Goal: Information Seeking & Learning: Learn about a topic

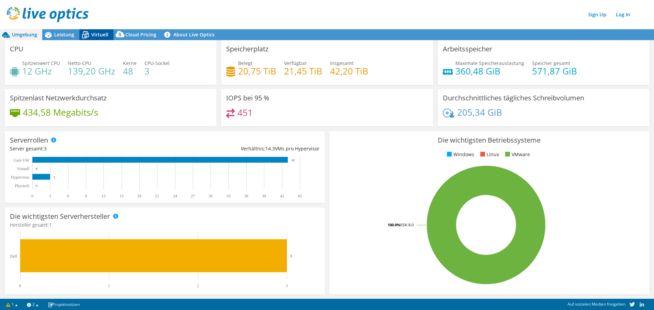
click at [99, 32] on span "Virtuell" at bounding box center [99, 34] width 17 height 6
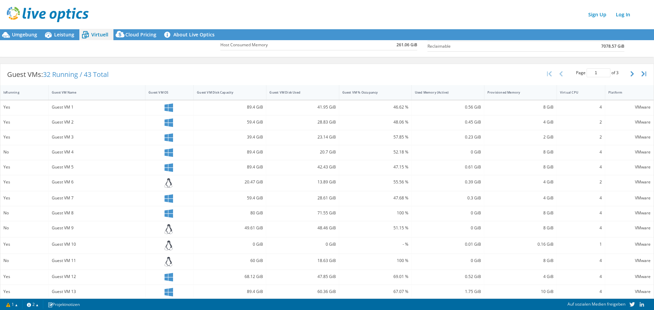
scroll to position [80, 0]
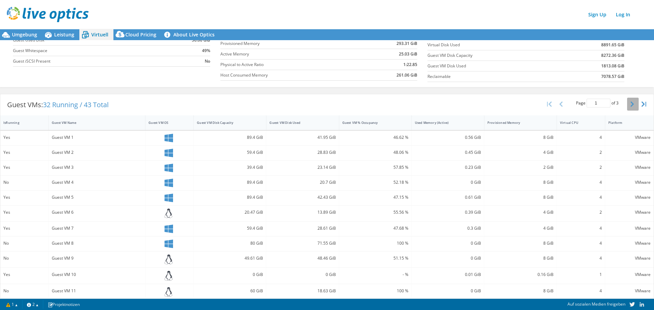
click at [627, 108] on button "button" at bounding box center [633, 104] width 12 height 13
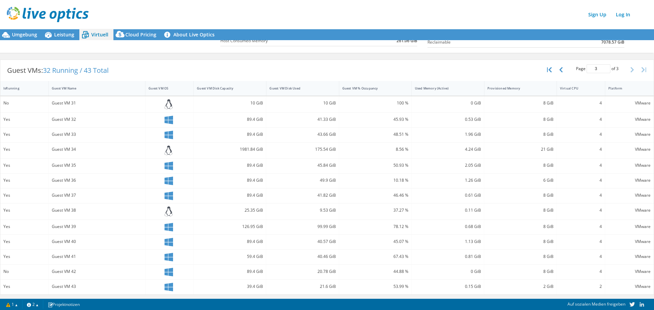
scroll to position [1, 0]
click at [559, 70] on button "button" at bounding box center [562, 69] width 12 height 13
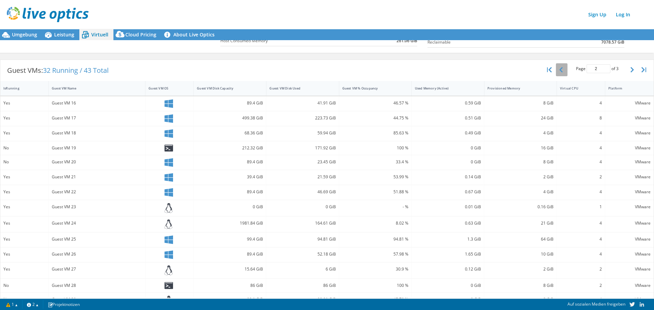
click at [559, 70] on button "button" at bounding box center [562, 69] width 12 height 13
type input "1"
click at [257, 66] on div "Guest VMs: 32 Running / 43 Total Page 1 of 3 5 rows 10 rows 20 rows 25 rows 50 …" at bounding box center [327, 70] width 654 height 21
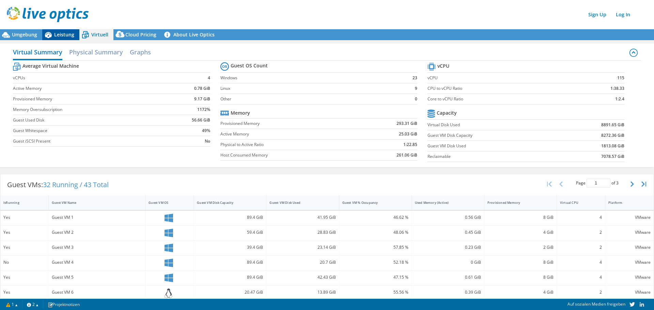
click at [49, 31] on icon at bounding box center [48, 35] width 12 height 12
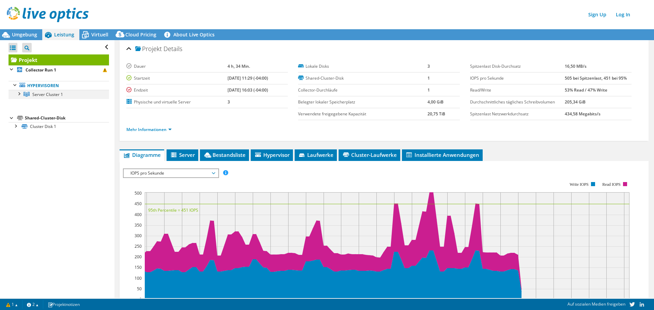
click at [19, 92] on div at bounding box center [18, 93] width 7 height 7
click at [18, 154] on div at bounding box center [15, 152] width 7 height 7
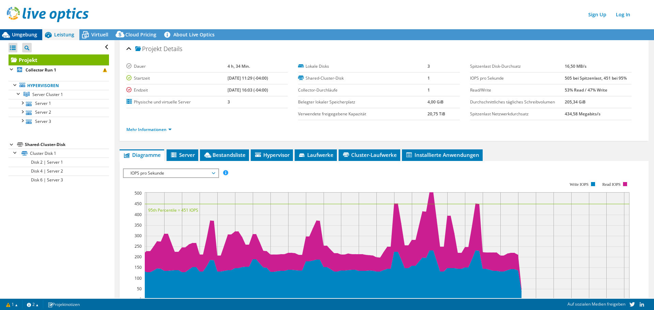
click at [33, 39] on div "Umgebung" at bounding box center [21, 34] width 42 height 11
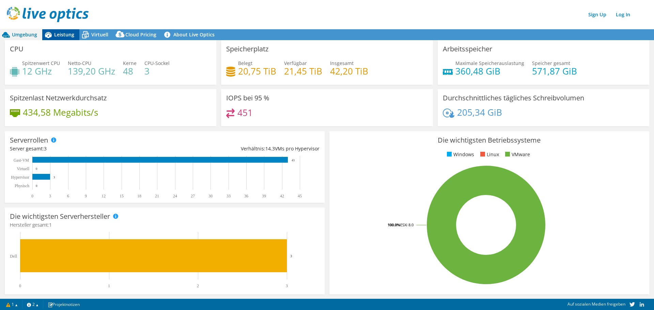
click at [56, 31] on div "Leistung" at bounding box center [60, 34] width 37 height 11
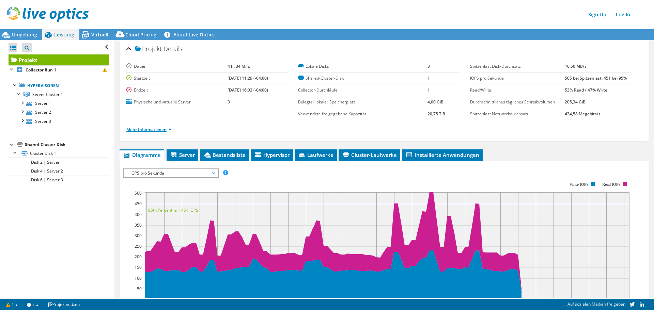
click at [159, 129] on link "Mehr Informationen" at bounding box center [148, 130] width 45 height 6
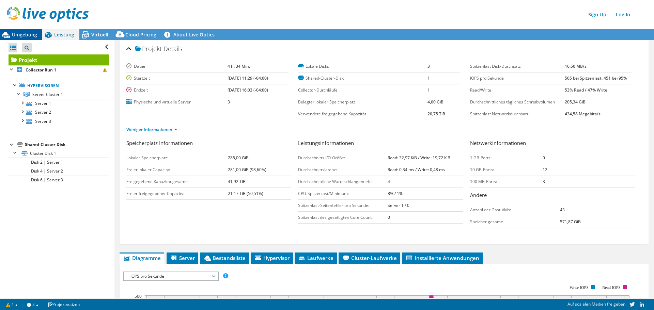
click at [24, 34] on span "Umgebung" at bounding box center [24, 34] width 25 height 6
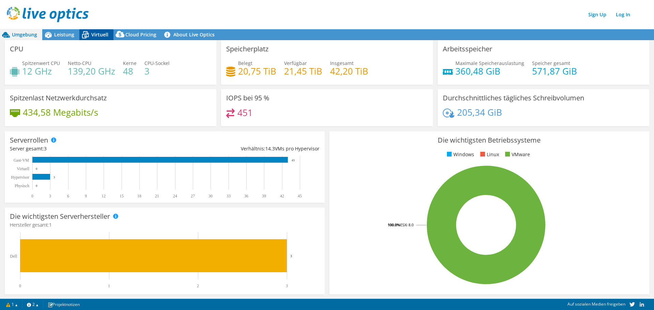
click at [99, 36] on span "Virtuell" at bounding box center [99, 34] width 17 height 6
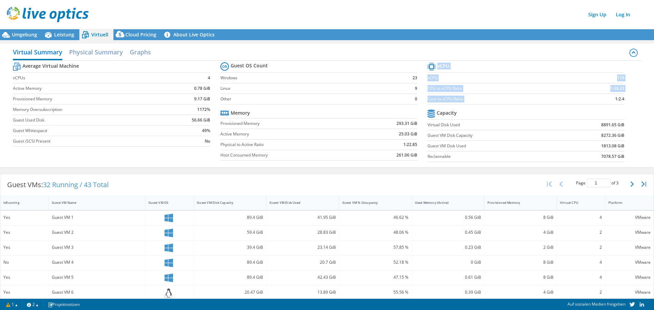
drag, startPoint x: 624, startPoint y: 100, endPoint x: 610, endPoint y: 98, distance: 13.7
click at [610, 98] on section "vCPU vCPU 115 CPU to vCPU Ratio 1:38.33 Core to vCPU Ratio 1:2.4 Capacity Virtu…" at bounding box center [531, 113] width 207 height 105
copy tbody "vCPU vCPU 115 CPU to vCPU Ratio 1:38.33 Core to vCPU Ratio"
click at [33, 34] on span "Umgebung" at bounding box center [24, 34] width 25 height 6
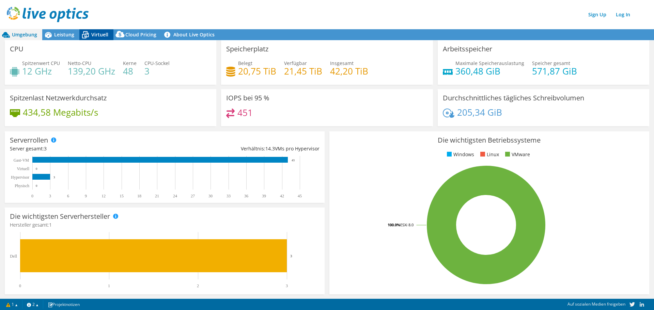
click at [95, 31] on span "Virtuell" at bounding box center [99, 34] width 17 height 6
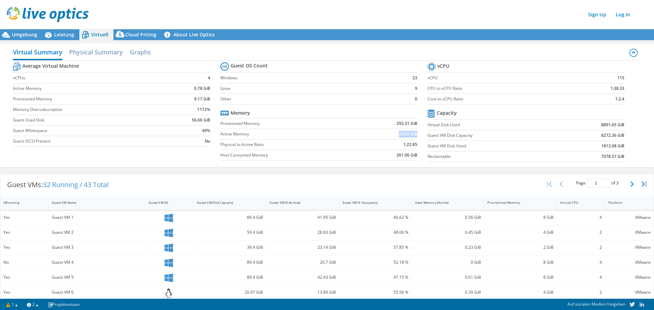
drag, startPoint x: 393, startPoint y: 136, endPoint x: 414, endPoint y: 136, distance: 20.4
click at [414, 136] on td "25.03 GiB" at bounding box center [388, 134] width 57 height 11
click at [72, 32] on span "Leistung" at bounding box center [64, 34] width 20 height 6
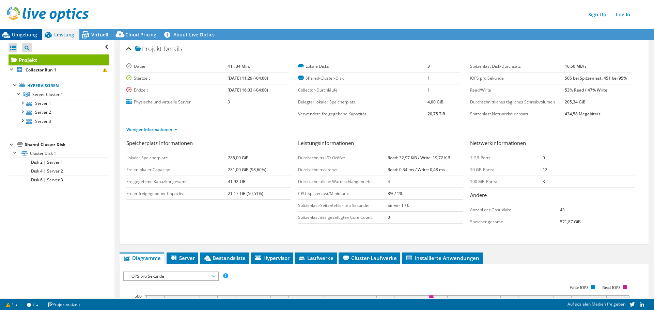
click at [23, 35] on span "Umgebung" at bounding box center [24, 34] width 25 height 6
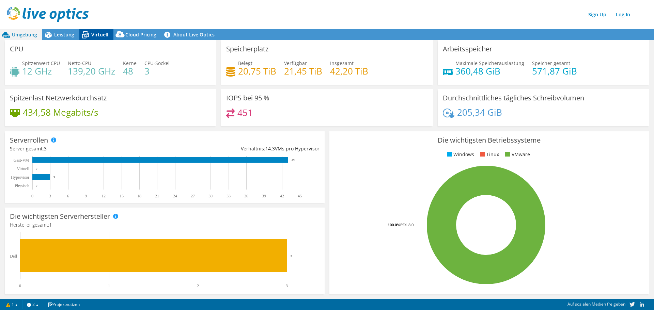
click at [102, 34] on span "Virtuell" at bounding box center [99, 34] width 17 height 6
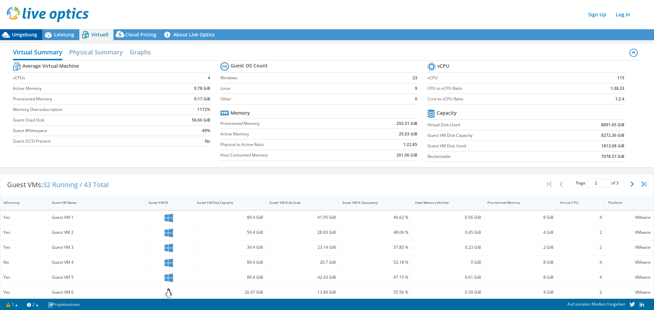
click at [29, 37] on span "Umgebung" at bounding box center [24, 34] width 25 height 6
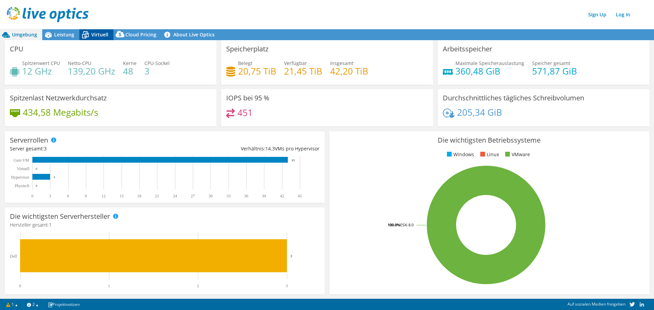
click at [103, 37] on span "Virtuell" at bounding box center [99, 34] width 17 height 6
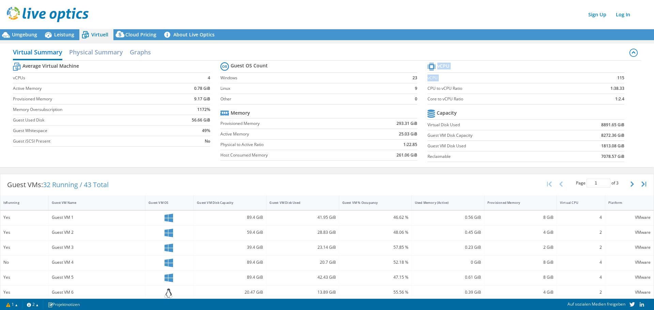
drag, startPoint x: 611, startPoint y: 78, endPoint x: 620, endPoint y: 75, distance: 9.8
click at [620, 75] on section "vCPU vCPU 115 CPU to vCPU Ratio 1:38.33 Core to vCPU Ratio 1:2.4 Capacity Virtu…" at bounding box center [531, 113] width 207 height 105
click at [617, 79] on b "115" at bounding box center [620, 78] width 7 height 7
click at [22, 30] on div "Umgebung" at bounding box center [21, 34] width 42 height 11
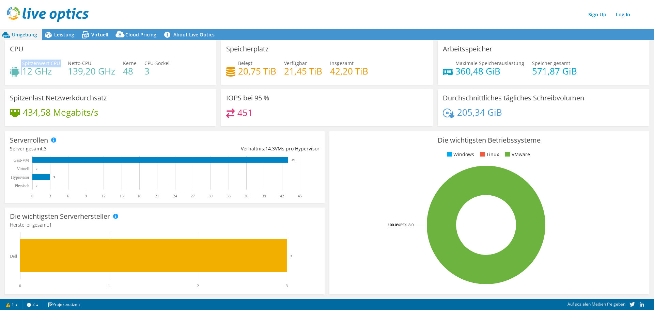
drag, startPoint x: 22, startPoint y: 66, endPoint x: 40, endPoint y: 59, distance: 18.3
click at [40, 59] on div "CPU Spitzenwert CPU 12 GHz Netto-CPU 139,20 GHz Kerne 48 CPU-Sockel 3" at bounding box center [111, 62] width 212 height 45
click at [208, 127] on div "Spitzenlast Netzwerkdurchsatz 434,58 Megabits/s" at bounding box center [110, 110] width 216 height 42
drag, startPoint x: 105, startPoint y: 37, endPoint x: 121, endPoint y: 64, distance: 31.2
click at [105, 37] on span "Virtuell" at bounding box center [99, 34] width 17 height 6
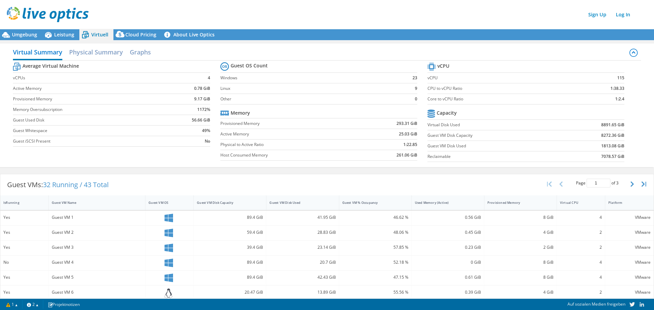
scroll to position [204, 0]
drag, startPoint x: 409, startPoint y: 80, endPoint x: 416, endPoint y: 82, distance: 7.0
click at [416, 82] on section "Guest OS Count Windows 23 Linux 9 Other 0 Memory Provisioned Memory 293.31 GiB …" at bounding box center [323, 113] width 207 height 104
click at [415, 88] on section "Guest OS Count Windows 23 Linux 9 Other 0 Memory Provisioned Memory 293.31 GiB …" at bounding box center [323, 113] width 207 height 104
click at [28, 38] on div "Umgebung" at bounding box center [21, 34] width 42 height 11
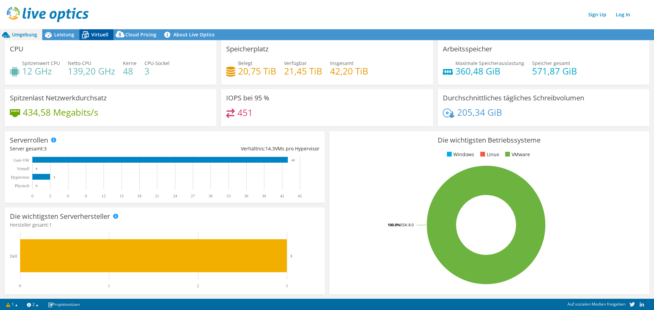
click at [93, 35] on span "Virtuell" at bounding box center [99, 34] width 17 height 6
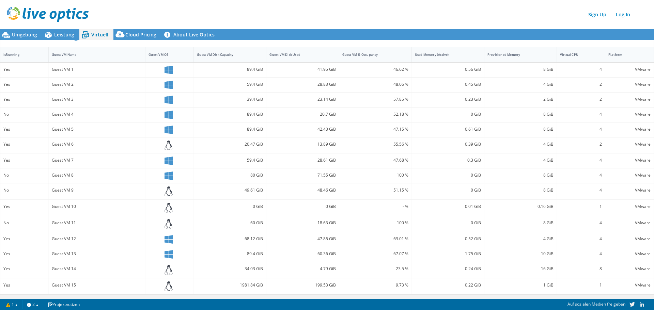
scroll to position [0, 0]
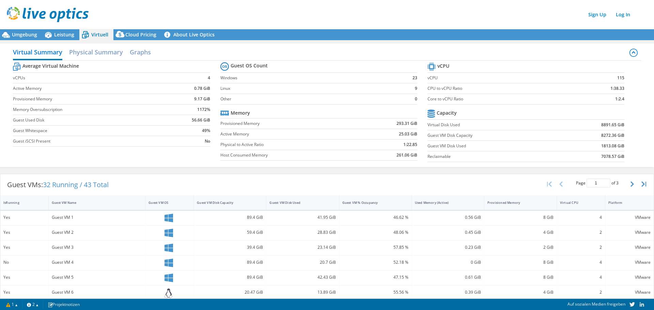
drag, startPoint x: 28, startPoint y: 38, endPoint x: 94, endPoint y: 68, distance: 72.1
click at [28, 38] on div "Umgebung" at bounding box center [21, 34] width 42 height 11
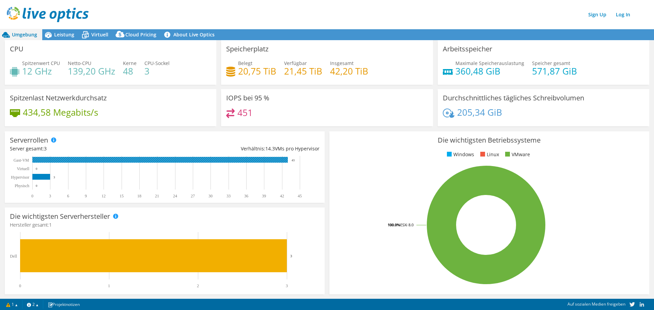
drag, startPoint x: 291, startPoint y: 162, endPoint x: 297, endPoint y: 161, distance: 6.1
click at [297, 161] on rect at bounding box center [162, 177] width 304 height 43
click at [104, 36] on span "Virtuell" at bounding box center [99, 34] width 17 height 6
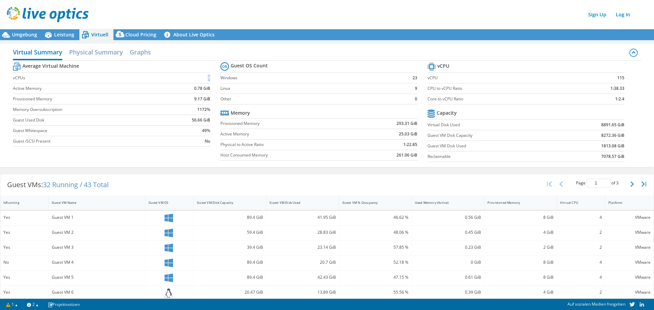
drag, startPoint x: 208, startPoint y: 76, endPoint x: 202, endPoint y: 75, distance: 6.2
click at [202, 75] on td "4" at bounding box center [188, 78] width 43 height 11
click at [186, 138] on td "No" at bounding box center [188, 141] width 43 height 11
click at [610, 99] on td "1:2.4" at bounding box center [599, 99] width 52 height 11
drag, startPoint x: 622, startPoint y: 101, endPoint x: 563, endPoint y: 97, distance: 59.0
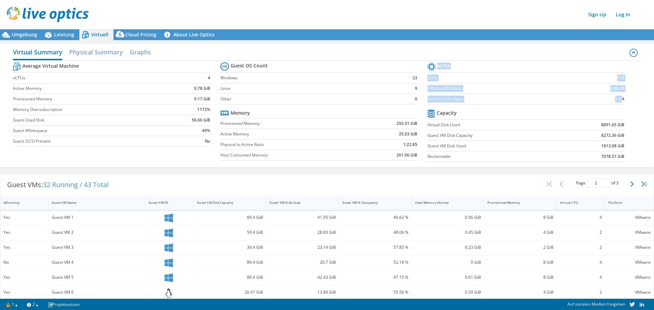
click at [617, 99] on section "vCPU vCPU 115 CPU to vCPU Ratio 1:38.33 Core to vCPU Ratio 1:2.4 Capacity Virtu…" at bounding box center [531, 113] width 207 height 105
drag, startPoint x: 193, startPoint y: 87, endPoint x: 209, endPoint y: 88, distance: 16.4
click at [209, 88] on section "Average Virtual Machine vCPUs 4 Active Memory 0.78 GiB Provisioned Memory 9.17 …" at bounding box center [116, 105] width 207 height 89
click at [209, 98] on section "Average Virtual Machine vCPUs 4 Active Memory 0.78 GiB Provisioned Memory 9.17 …" at bounding box center [116, 105] width 207 height 89
drag, startPoint x: 209, startPoint y: 88, endPoint x: 194, endPoint y: 87, distance: 14.7
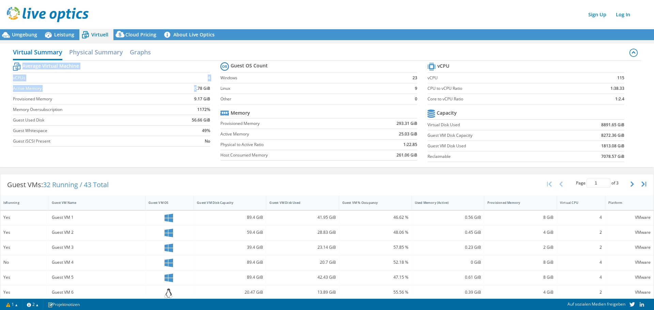
click at [194, 87] on section "Average Virtual Machine vCPUs 4 Active Memory 0.78 GiB Provisioned Memory 9.17 …" at bounding box center [116, 105] width 207 height 89
click at [194, 90] on b "0.78 GiB" at bounding box center [202, 88] width 16 height 7
drag, startPoint x: 193, startPoint y: 99, endPoint x: 200, endPoint y: 98, distance: 7.9
click at [200, 98] on b "9.17 GiB" at bounding box center [202, 99] width 16 height 7
click at [201, 142] on td "No" at bounding box center [188, 141] width 43 height 11
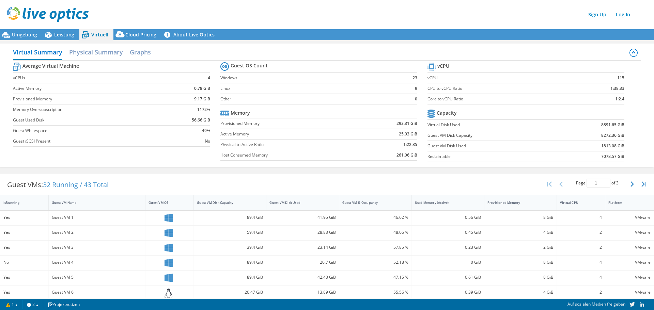
click at [182, 170] on div "Virtual Summary Physical Summary Graphs Average Virtual Machine vCPUs 4 Active …" at bounding box center [327, 105] width 654 height 131
drag, startPoint x: 190, startPoint y: 119, endPoint x: 200, endPoint y: 119, distance: 9.9
click at [200, 119] on b "56.66 GiB" at bounding box center [201, 120] width 18 height 7
click at [45, 32] on icon at bounding box center [48, 35] width 12 height 12
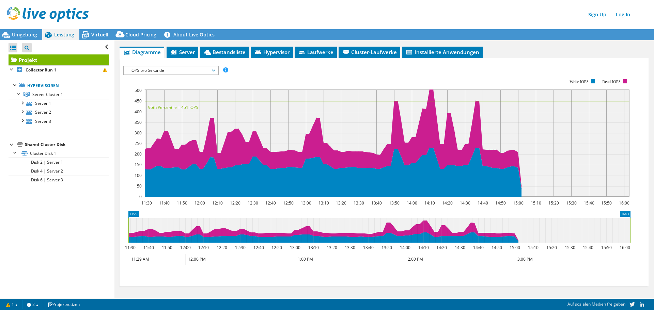
drag, startPoint x: 30, startPoint y: 36, endPoint x: 54, endPoint y: 47, distance: 26.5
click at [30, 36] on span "Umgebung" at bounding box center [24, 34] width 25 height 6
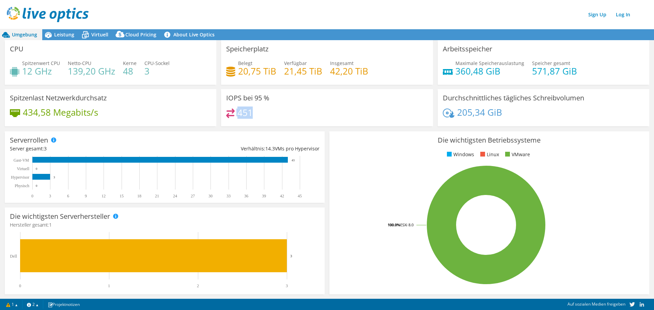
drag, startPoint x: 251, startPoint y: 114, endPoint x: 229, endPoint y: 115, distance: 22.9
click at [229, 115] on div "451" at bounding box center [326, 116] width 201 height 15
